Goal: Task Accomplishment & Management: Use online tool/utility

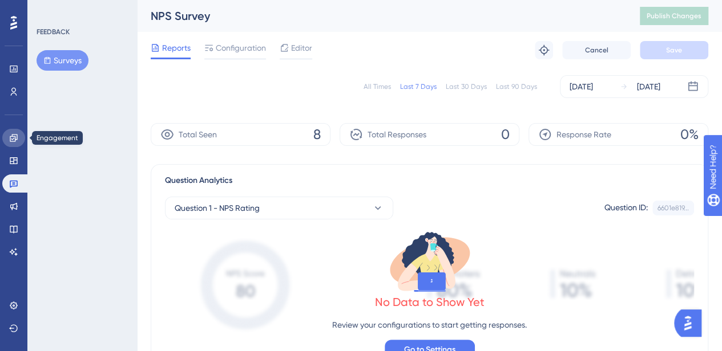
click at [9, 140] on link at bounding box center [13, 138] width 23 height 18
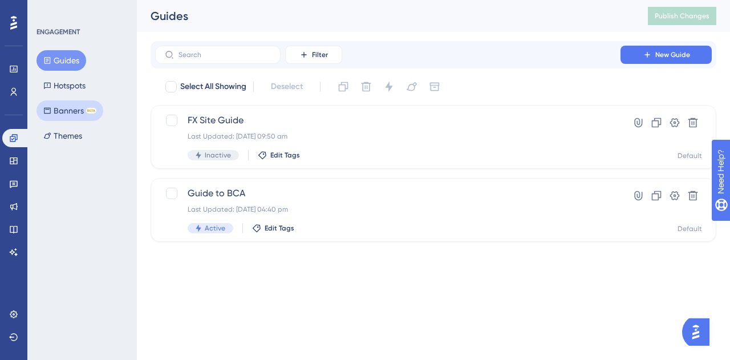
click at [79, 111] on button "Banners BETA" at bounding box center [70, 110] width 67 height 21
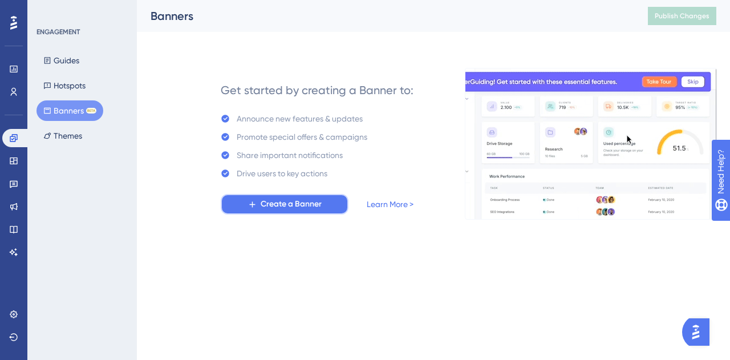
click at [307, 205] on span "Create a Banner" at bounding box center [291, 204] width 61 height 14
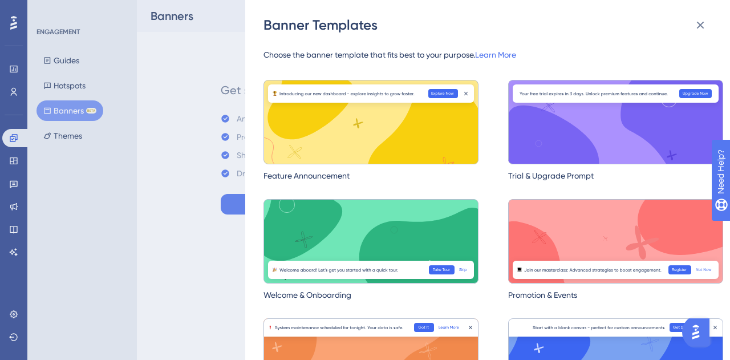
click at [727, 102] on div "Banner Templates Choose the banner template that fits best to your purpose. Lea…" at bounding box center [487, 180] width 485 height 360
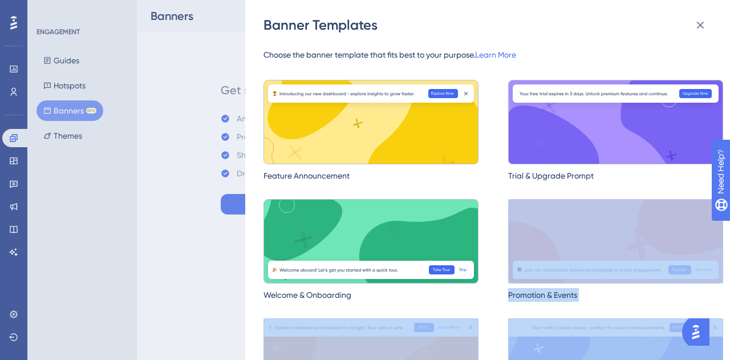
drag, startPoint x: 723, startPoint y: 242, endPoint x: 716, endPoint y: 325, distance: 82.5
click at [716, 325] on div "Banner Templates Choose the banner template that fits best to your purpose. Lea…" at bounding box center [487, 180] width 485 height 360
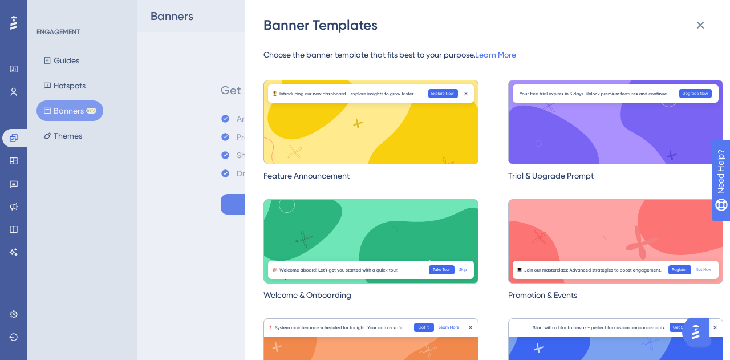
drag, startPoint x: 719, startPoint y: 264, endPoint x: 715, endPoint y: 57, distance: 206.5
click at [64, 60] on div "Banner Templates Choose the banner template that fits best to your purpose. Lea…" at bounding box center [365, 180] width 730 height 360
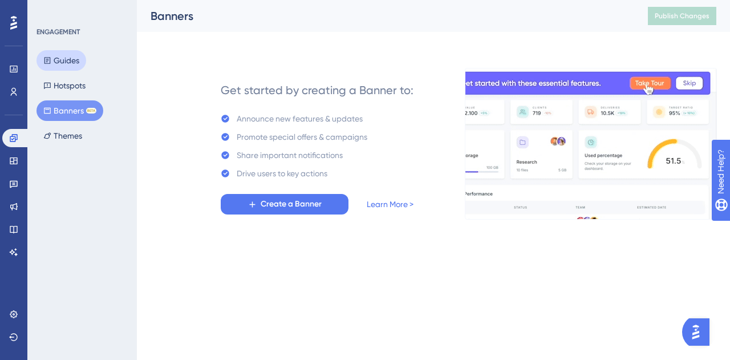
click at [64, 60] on button "Guides" at bounding box center [62, 60] width 50 height 21
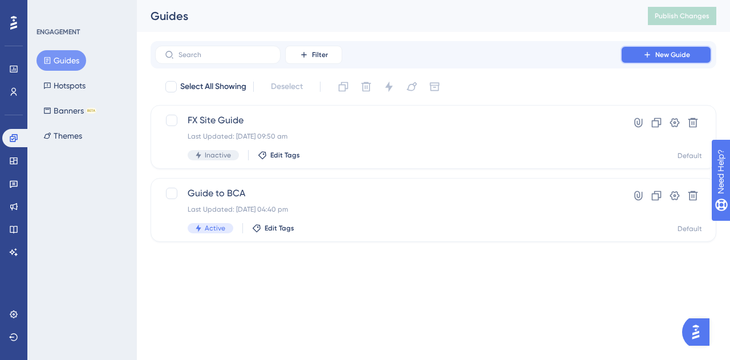
click at [659, 58] on span "New Guide" at bounding box center [672, 54] width 35 height 9
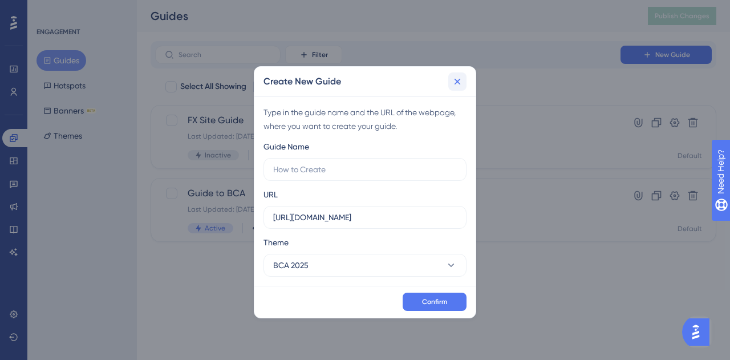
click at [463, 82] on icon at bounding box center [457, 81] width 11 height 11
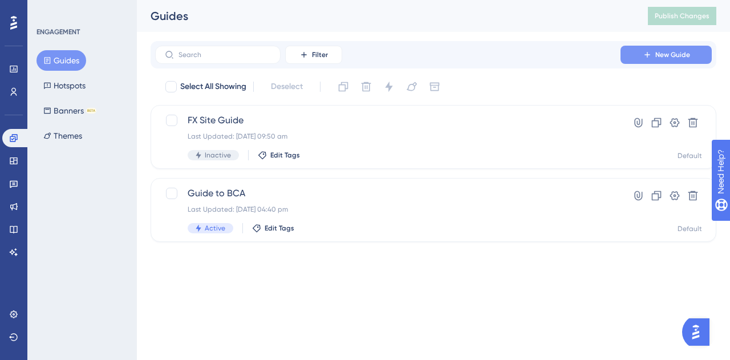
click at [674, 55] on span "New Guide" at bounding box center [672, 54] width 35 height 9
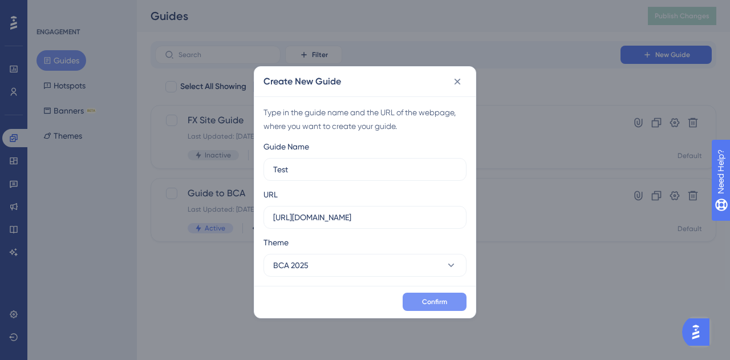
type input "Test"
click at [424, 300] on span "Confirm" at bounding box center [434, 301] width 25 height 9
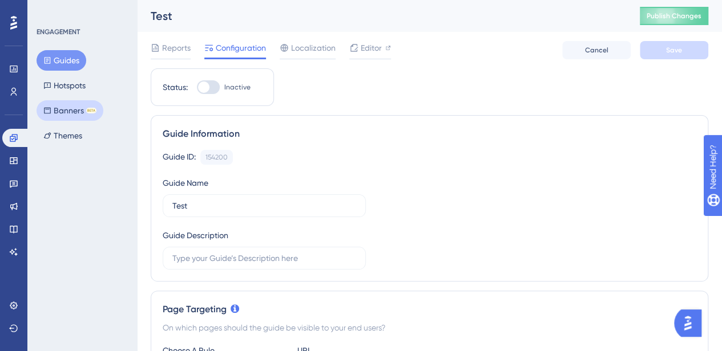
click at [65, 113] on button "Banners BETA" at bounding box center [70, 110] width 67 height 21
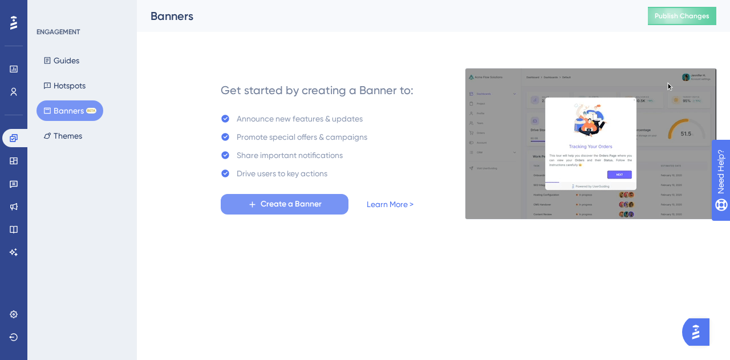
click at [285, 203] on span "Create a Banner" at bounding box center [291, 204] width 61 height 14
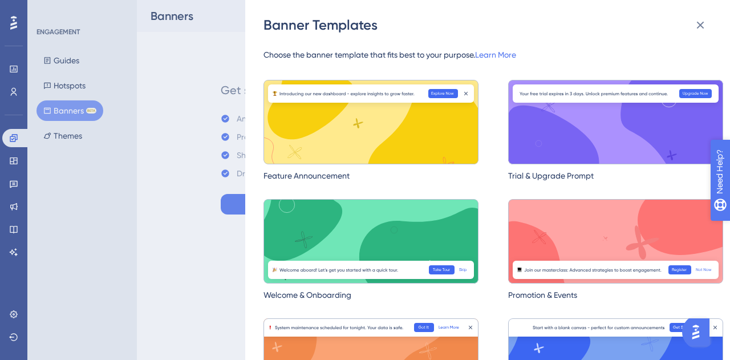
drag, startPoint x: 1435, startPoint y: 339, endPoint x: 760, endPoint y: 228, distance: 684.6
drag, startPoint x: 49, startPoint y: 7, endPoint x: 508, endPoint y: 54, distance: 461.0
click at [508, 54] on link "Learn More" at bounding box center [495, 54] width 41 height 9
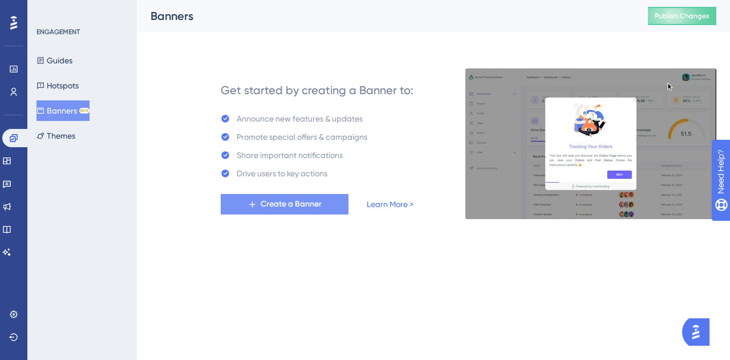
click at [307, 198] on span "Create a Banner" at bounding box center [291, 204] width 61 height 14
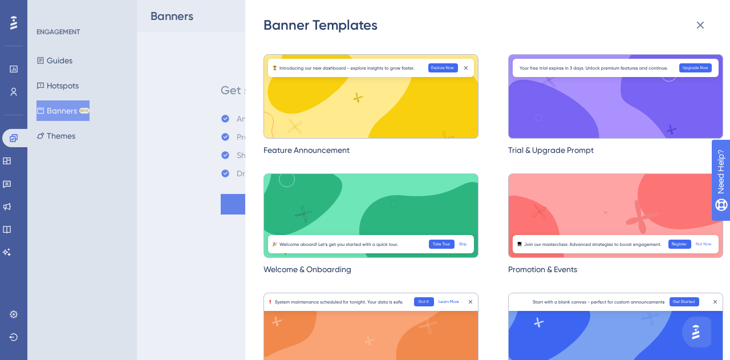
scroll to position [25, 0]
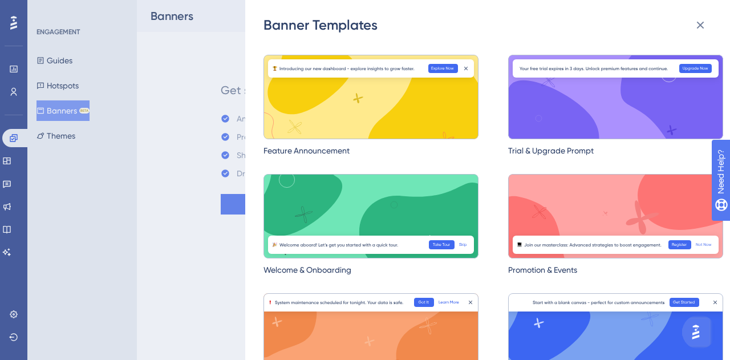
click at [196, 90] on div "Banner Templates Choose the banner template that fits best to your purpose. Lea…" at bounding box center [365, 180] width 730 height 360
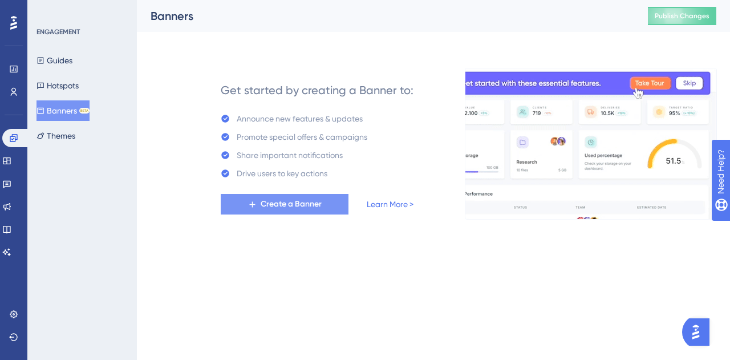
click at [278, 207] on span "Create a Banner" at bounding box center [291, 204] width 61 height 14
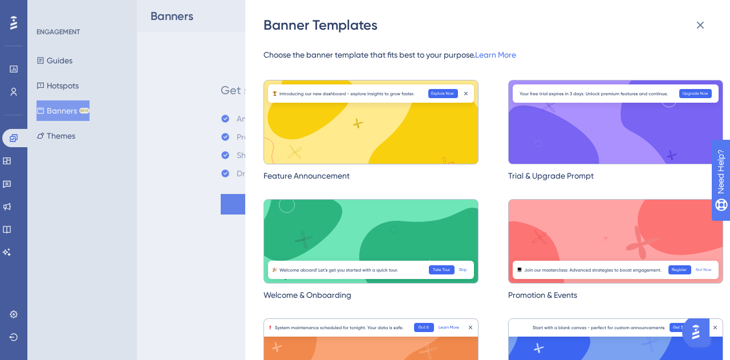
click at [440, 133] on img at bounding box center [371, 122] width 215 height 84
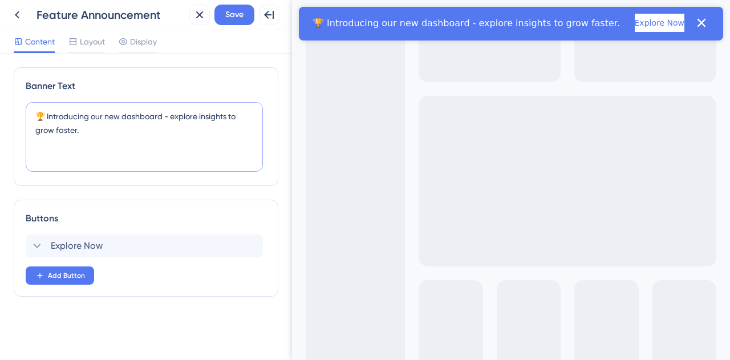
drag, startPoint x: 114, startPoint y: 127, endPoint x: 75, endPoint y: 124, distance: 38.9
click at [75, 124] on textarea "🏆 Introducing our new dashboard - explore insights to grow faster." at bounding box center [144, 137] width 237 height 70
click at [92, 43] on span "Layout" at bounding box center [92, 42] width 25 height 14
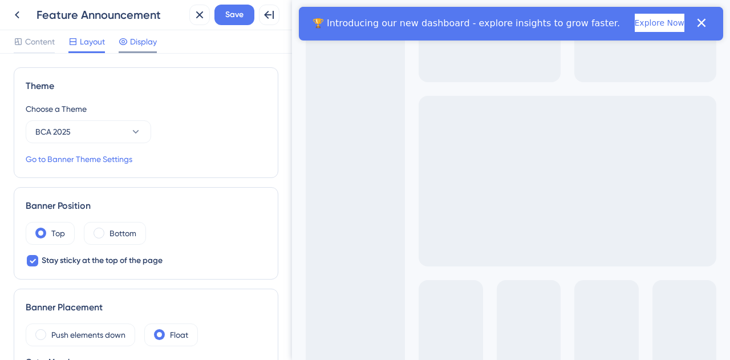
click at [142, 43] on span "Display" at bounding box center [143, 42] width 27 height 14
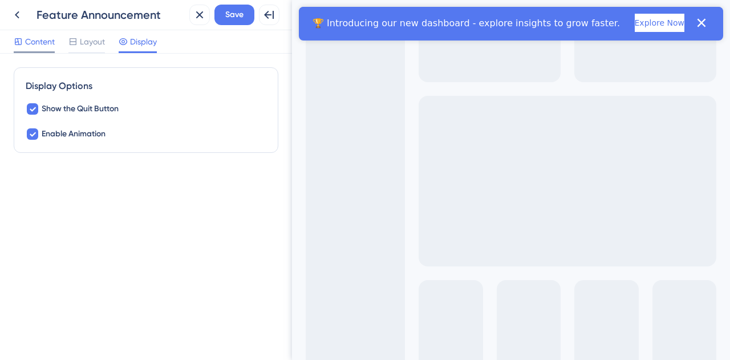
click at [33, 39] on span "Content" at bounding box center [40, 42] width 30 height 14
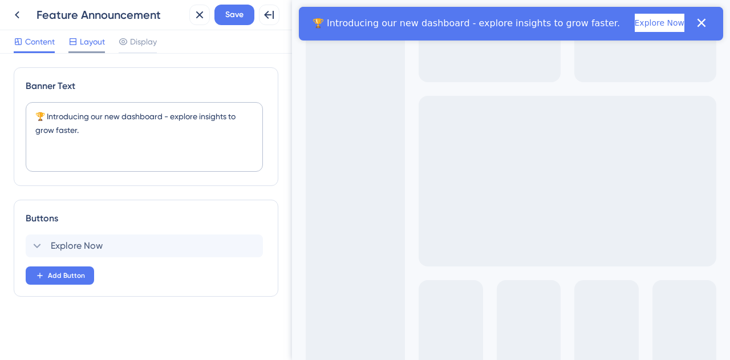
click at [90, 45] on span "Layout" at bounding box center [92, 42] width 25 height 14
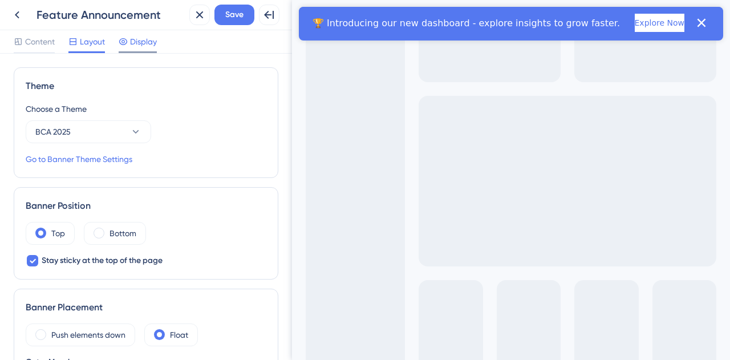
click at [149, 45] on span "Display" at bounding box center [143, 42] width 27 height 14
